Goal: Task Accomplishment & Management: Manage account settings

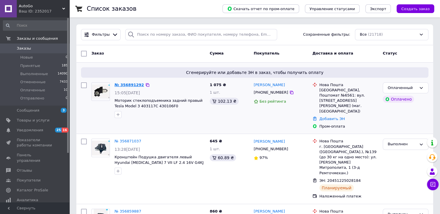
click at [128, 85] on link "№ 356891292" at bounding box center [130, 85] width 30 height 4
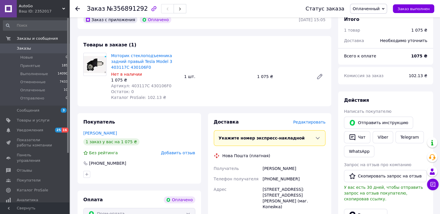
scroll to position [174, 0]
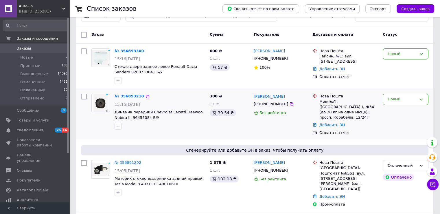
scroll to position [29, 0]
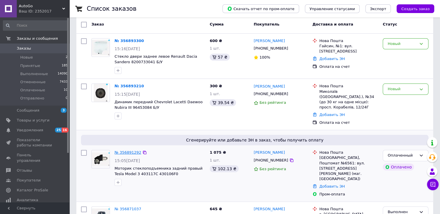
click at [130, 150] on link "№ 356891292" at bounding box center [128, 152] width 27 height 4
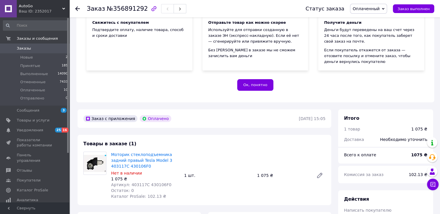
scroll to position [116, 0]
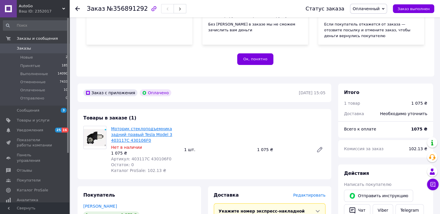
click at [129, 132] on link "Моторик стеклоподъемника задний правый Tesla Model 3 403117C 430106F0" at bounding box center [141, 134] width 61 height 16
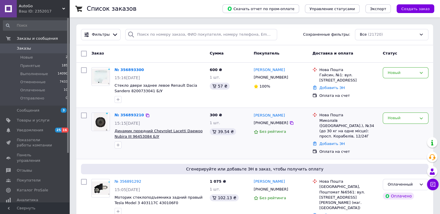
click at [151, 132] on span "Динамик передний Chevrolet Lacetti Daewoo Nubira III 96453084 Б/У" at bounding box center [159, 134] width 88 height 10
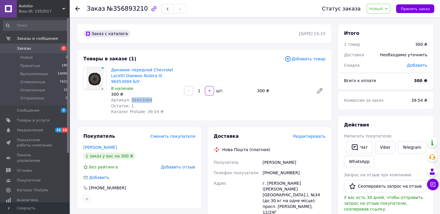
drag, startPoint x: 128, startPoint y: 94, endPoint x: 154, endPoint y: 93, distance: 26.1
click at [154, 97] on div "Артикул: 96453084" at bounding box center [145, 100] width 68 height 6
copy span "96453084"
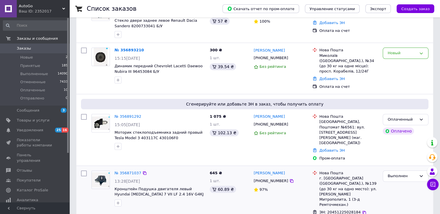
scroll to position [87, 0]
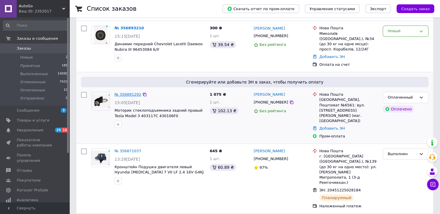
click at [127, 92] on link "№ 356891292" at bounding box center [128, 94] width 27 height 4
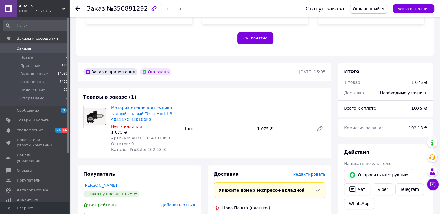
scroll to position [145, 0]
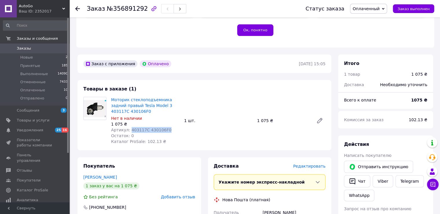
drag, startPoint x: 129, startPoint y: 130, endPoint x: 164, endPoint y: 130, distance: 35.6
click at [164, 130] on div "Артикул: 403117C 430106F0" at bounding box center [145, 130] width 68 height 6
copy span "403117C 430106F0"
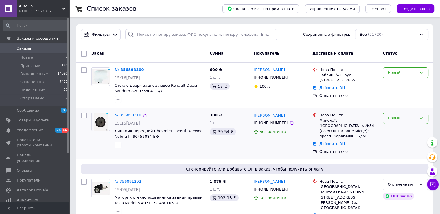
click at [410, 122] on div "Новый" at bounding box center [406, 117] width 46 height 11
click at [403, 149] on li "Отменен" at bounding box center [405, 151] width 45 height 11
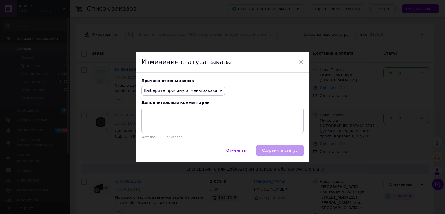
click at [201, 89] on span "Выберите причину отмены заказа" at bounding box center [180, 90] width 73 height 5
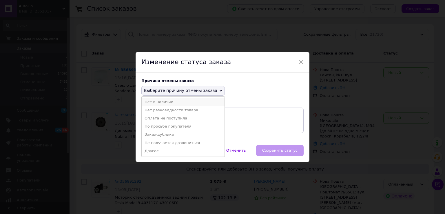
click at [154, 102] on li "Нет в наличии" at bounding box center [183, 102] width 83 height 8
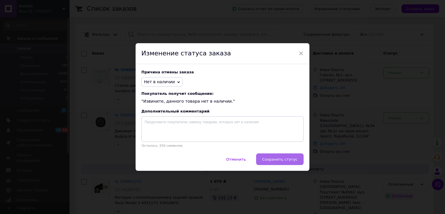
click at [276, 159] on span "Сохранить статус" at bounding box center [279, 159] width 35 height 4
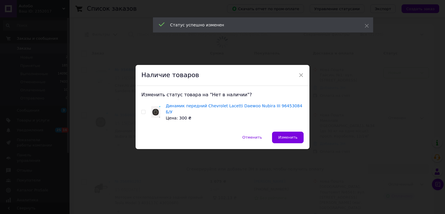
click at [141, 111] on input "checkbox" at bounding box center [143, 112] width 4 height 4
checkbox input "true"
click at [292, 135] on span "Изменить" at bounding box center [287, 137] width 19 height 4
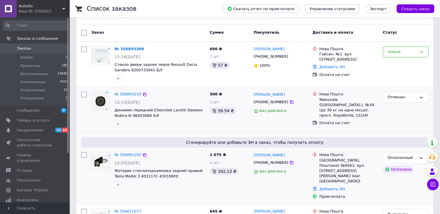
scroll to position [87, 0]
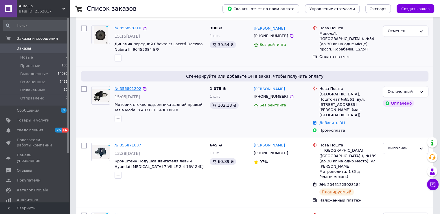
click at [126, 89] on link "№ 356891292" at bounding box center [128, 88] width 27 height 4
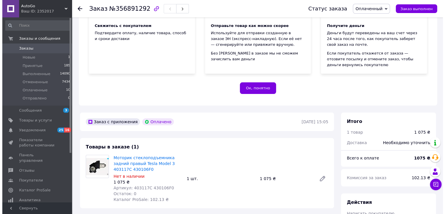
scroll to position [145, 0]
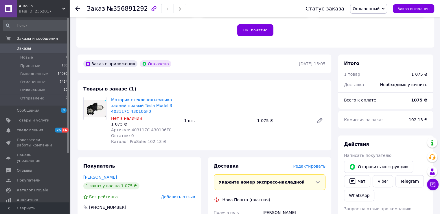
click at [317, 168] on span "Редактировать" at bounding box center [309, 166] width 32 height 5
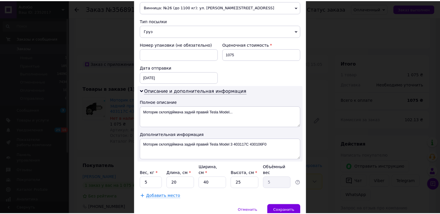
scroll to position [234, 0]
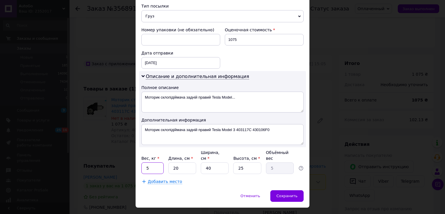
click at [151, 162] on input "5" at bounding box center [152, 168] width 22 height 12
type input "0.5"
click at [183, 162] on input "20" at bounding box center [182, 168] width 28 height 12
type input "2"
type input "0.5"
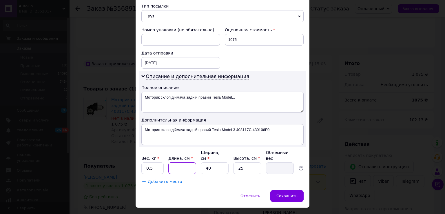
type input "2"
type input "0.5"
type input "20"
type input "5"
click at [218, 162] on input "40" at bounding box center [215, 168] width 28 height 12
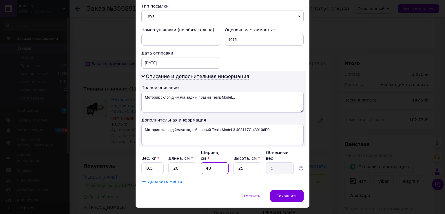
type input "4"
type input "0.5"
type input "1"
type input "0.13"
type input "10"
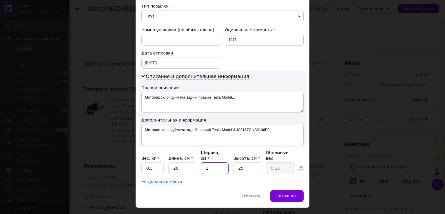
type input "1.25"
type input "10"
click at [250, 162] on input "25" at bounding box center [247, 168] width 28 height 12
type input "2"
type input "0.1"
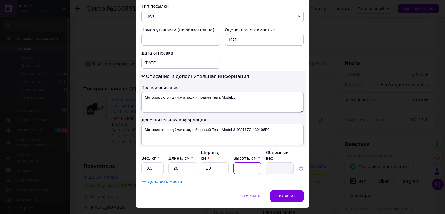
type input "2"
type input "0.1"
type input "20"
type input "1"
type input "20"
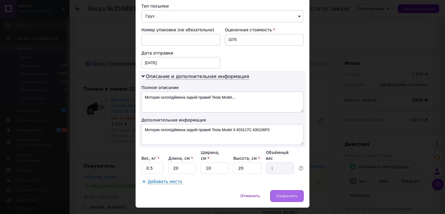
click at [281, 193] on span "Сохранить" at bounding box center [286, 195] width 21 height 4
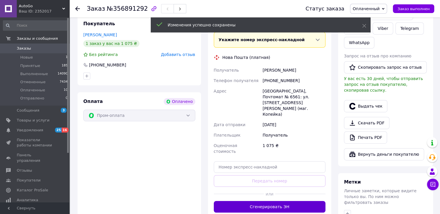
scroll to position [318, 0]
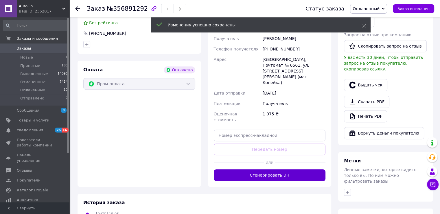
click at [247, 169] on button "Сгенерировать ЭН" at bounding box center [270, 175] width 112 height 12
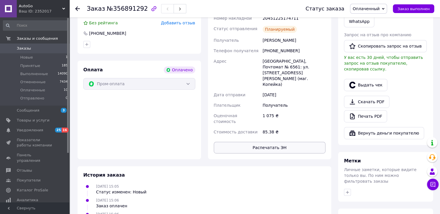
click at [244, 142] on button "Распечатать ЭН" at bounding box center [270, 148] width 112 height 12
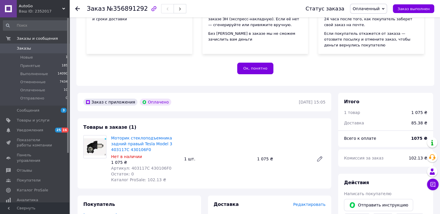
scroll to position [29, 0]
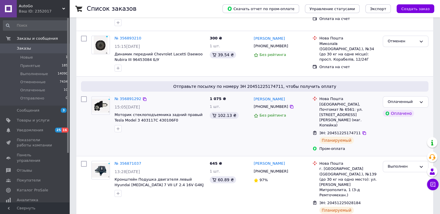
scroll to position [87, 0]
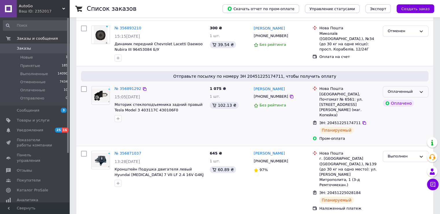
click at [413, 92] on div "Оплаченный" at bounding box center [402, 92] width 29 height 6
click at [404, 117] on li "Выполнен" at bounding box center [405, 114] width 45 height 11
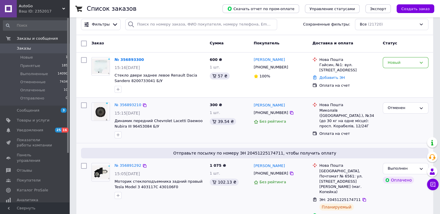
scroll to position [0, 0]
